Goal: Information Seeking & Learning: Learn about a topic

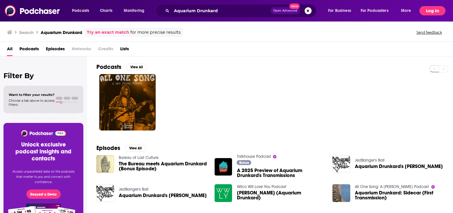
click at [430, 11] on button "Log In" at bounding box center [432, 10] width 26 height 9
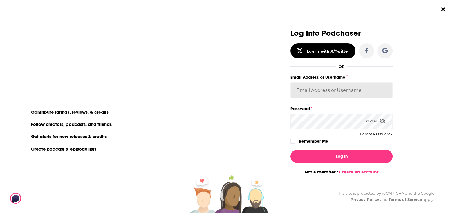
type input "MSanz"
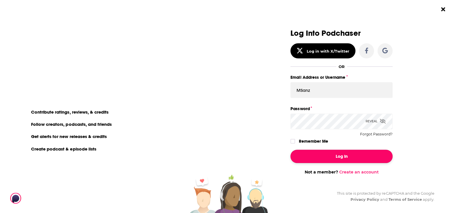
click at [334, 154] on button "Log In" at bounding box center [342, 156] width 102 height 13
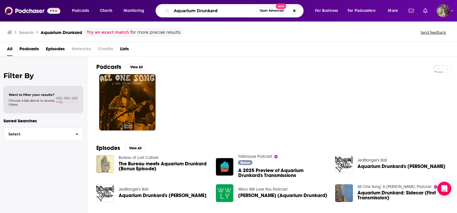
drag, startPoint x: 220, startPoint y: 10, endPoint x: 165, endPoint y: 10, distance: 55.8
click at [165, 10] on div "Aquarium Drunkard Open Advanced New" at bounding box center [230, 10] width 148 height 13
paste input "Dr. [PERSON_NAME]"
type input "Dr. [PERSON_NAME]"
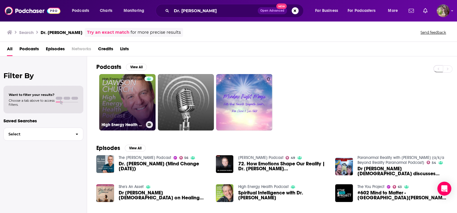
click at [134, 99] on link "High Energy Health Podcast" at bounding box center [127, 102] width 56 height 56
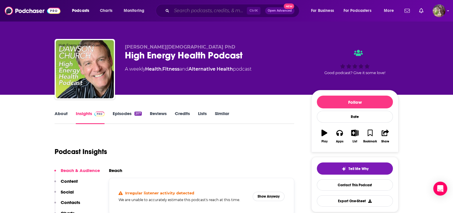
click at [202, 10] on input "Search podcasts, credits, & more..." at bounding box center [209, 10] width 75 height 9
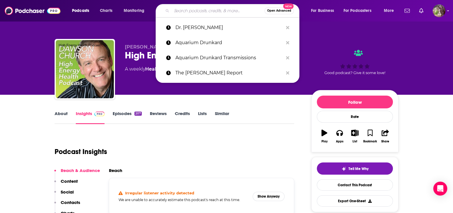
paste input "Dr. [PERSON_NAME]"
type input "Dr. [PERSON_NAME]"
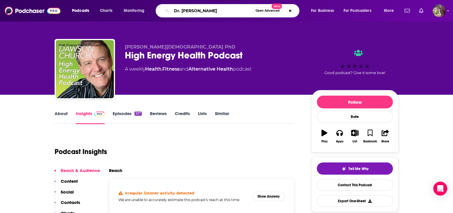
drag, startPoint x: 220, startPoint y: 10, endPoint x: 174, endPoint y: 10, distance: 46.2
click at [174, 10] on input "Dr. [PERSON_NAME]" at bounding box center [212, 10] width 81 height 9
type input "[PERSON_NAME]"
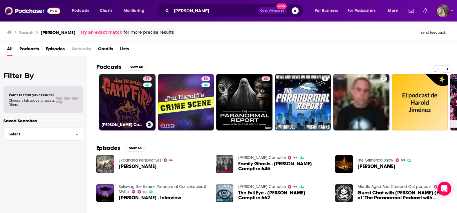
click at [139, 103] on link "77 [PERSON_NAME] Campfire" at bounding box center [127, 102] width 56 height 56
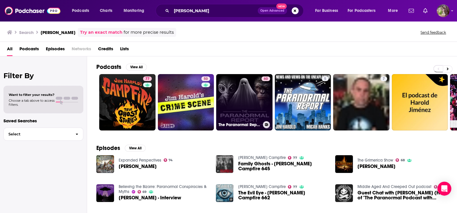
click at [244, 100] on link "60 The Paranormal Report with [PERSON_NAME] and [PERSON_NAME]" at bounding box center [244, 102] width 56 height 56
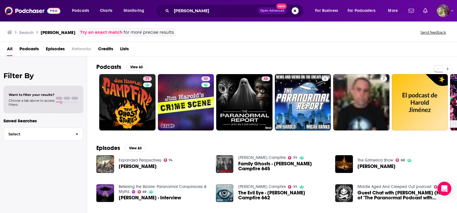
click at [448, 68] on icon at bounding box center [448, 69] width 2 height 3
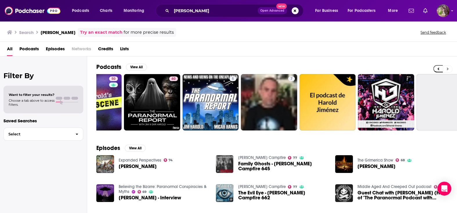
scroll to position [0, 173]
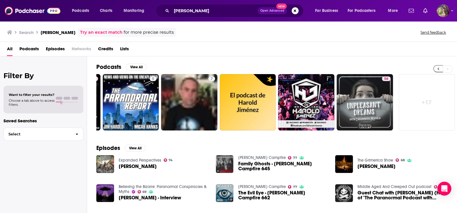
click at [438, 68] on icon at bounding box center [439, 69] width 2 height 3
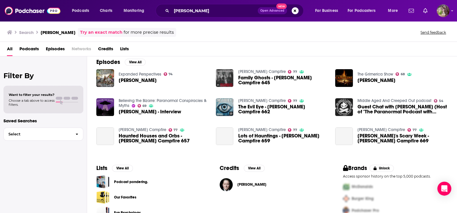
scroll to position [87, 0]
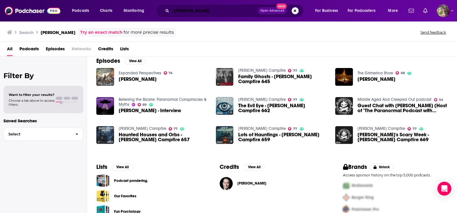
click at [211, 11] on input "[PERSON_NAME]" at bounding box center [215, 10] width 86 height 9
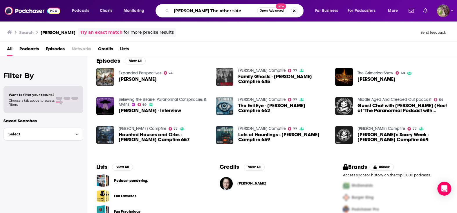
type input "[PERSON_NAME] The other side"
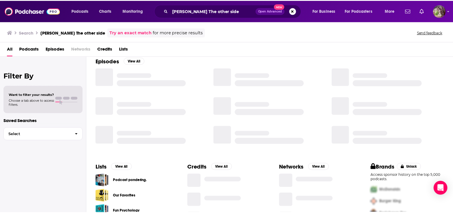
scroll to position [87, 0]
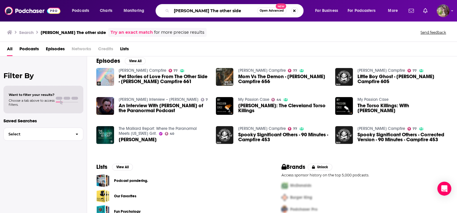
drag, startPoint x: 229, startPoint y: 11, endPoint x: 172, endPoint y: 11, distance: 56.6
click at [172, 11] on input "[PERSON_NAME] The other side" at bounding box center [215, 10] width 86 height 9
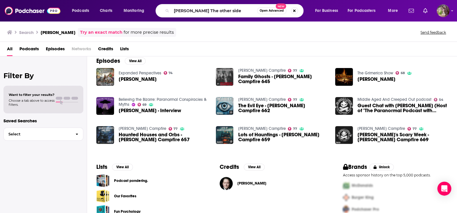
click at [129, 134] on span "Haunted Houses and Orbs - [PERSON_NAME] Campfire 657" at bounding box center [164, 137] width 90 height 10
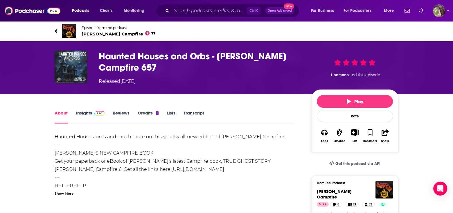
click at [81, 114] on link "Insights" at bounding box center [90, 116] width 29 height 13
click at [81, 65] on img "Haunted Houses and Orbs - Jim Harold's Campfire 657" at bounding box center [71, 67] width 33 height 33
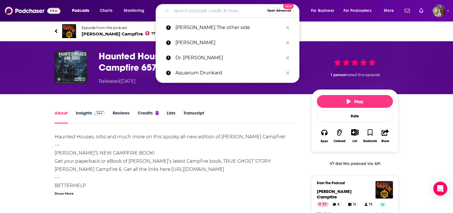
click at [178, 11] on input "Search podcasts, credits, & more..." at bounding box center [218, 10] width 93 height 9
click at [188, 40] on p "[PERSON_NAME]" at bounding box center [229, 42] width 108 height 15
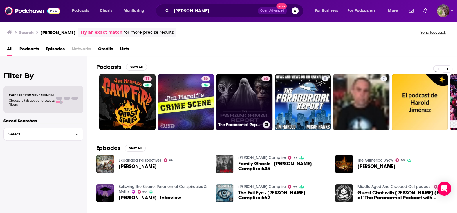
click at [259, 103] on link "60 The Paranormal Report with [PERSON_NAME] and [PERSON_NAME]" at bounding box center [244, 102] width 56 height 56
